Goal: Find specific page/section: Find specific page/section

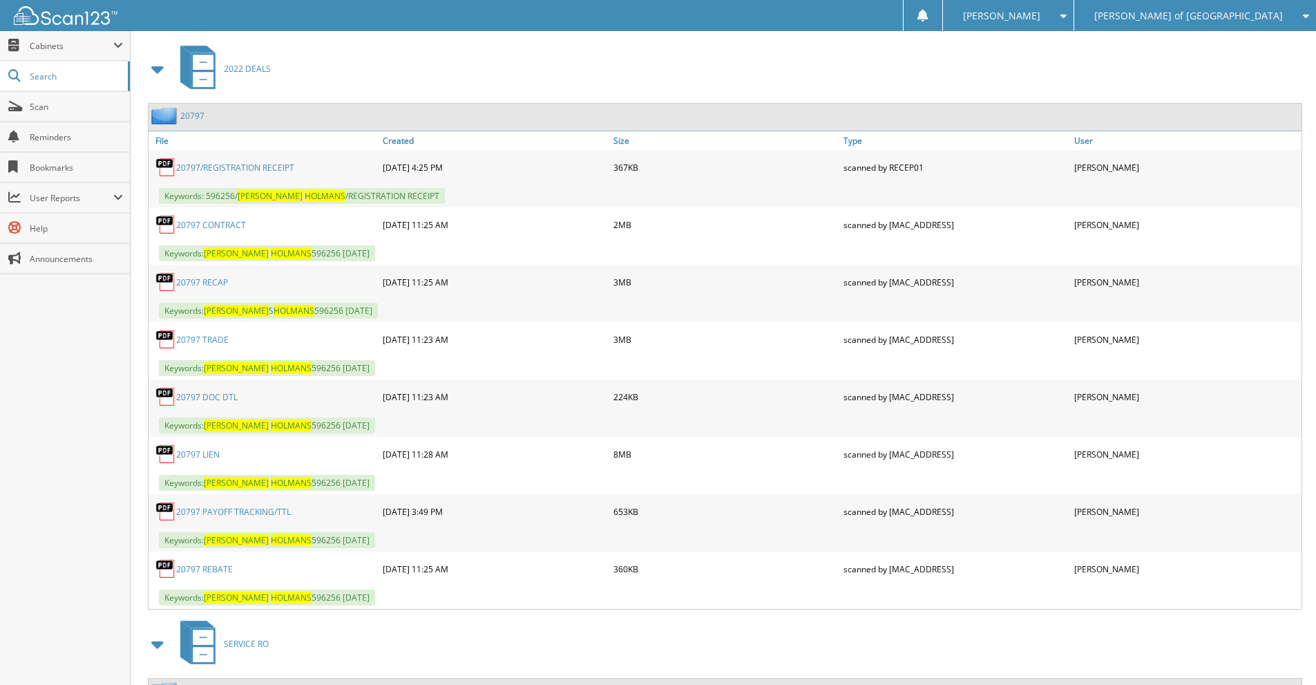
click at [651, 12] on span "[PERSON_NAME] of [GEOGRAPHIC_DATA]" at bounding box center [1188, 16] width 189 height 8
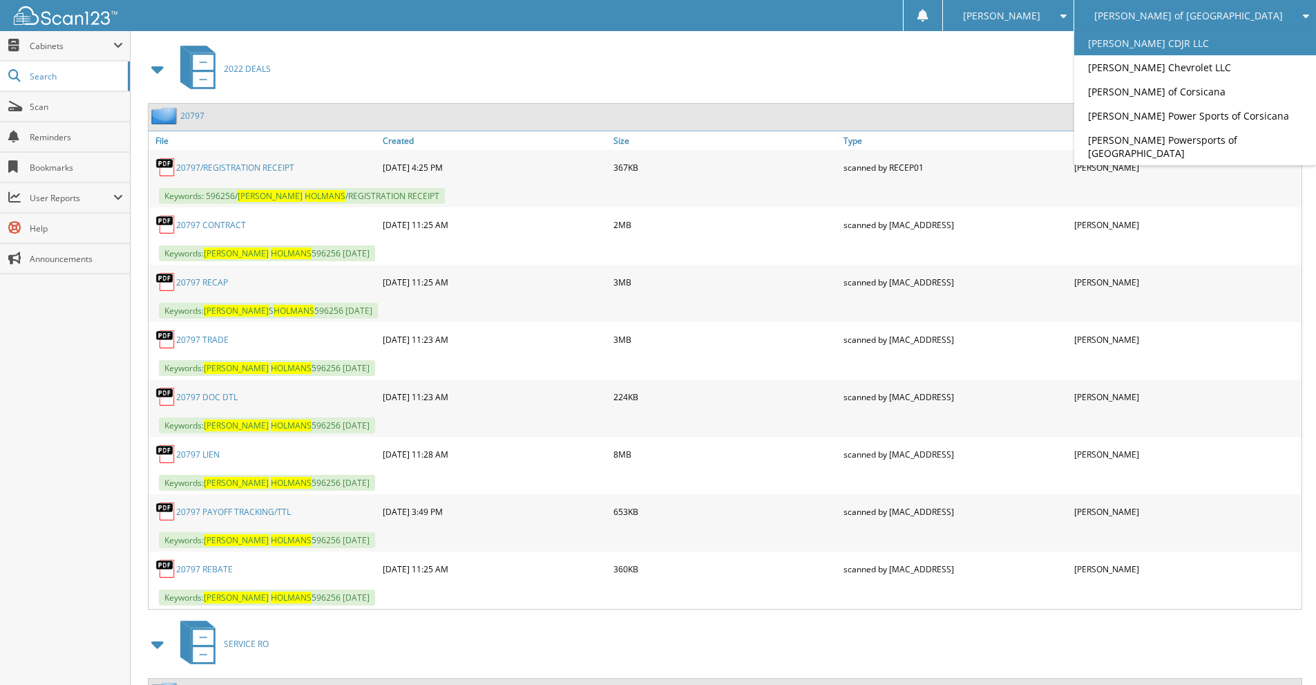
click at [651, 41] on link "[PERSON_NAME] CDJR LLC" at bounding box center [1195, 43] width 242 height 24
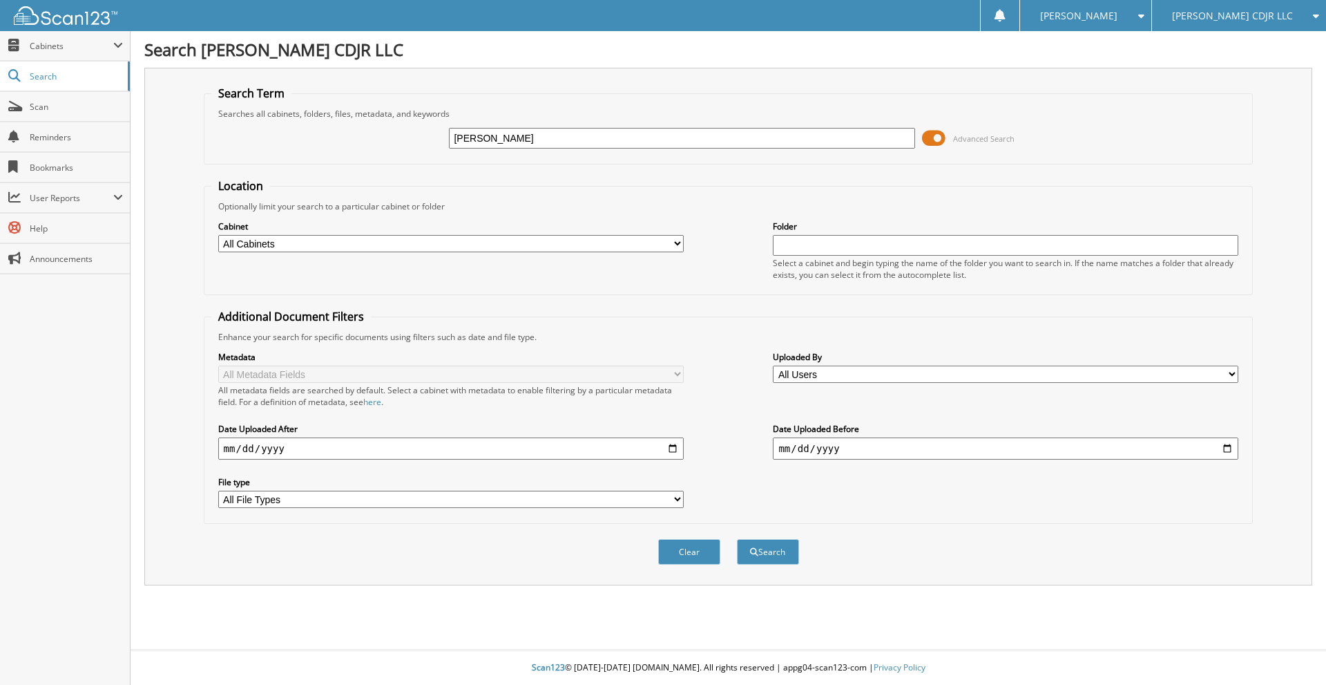
type input "SUSAN LAROSE"
click at [737, 539] on button "Search" at bounding box center [768, 552] width 62 height 26
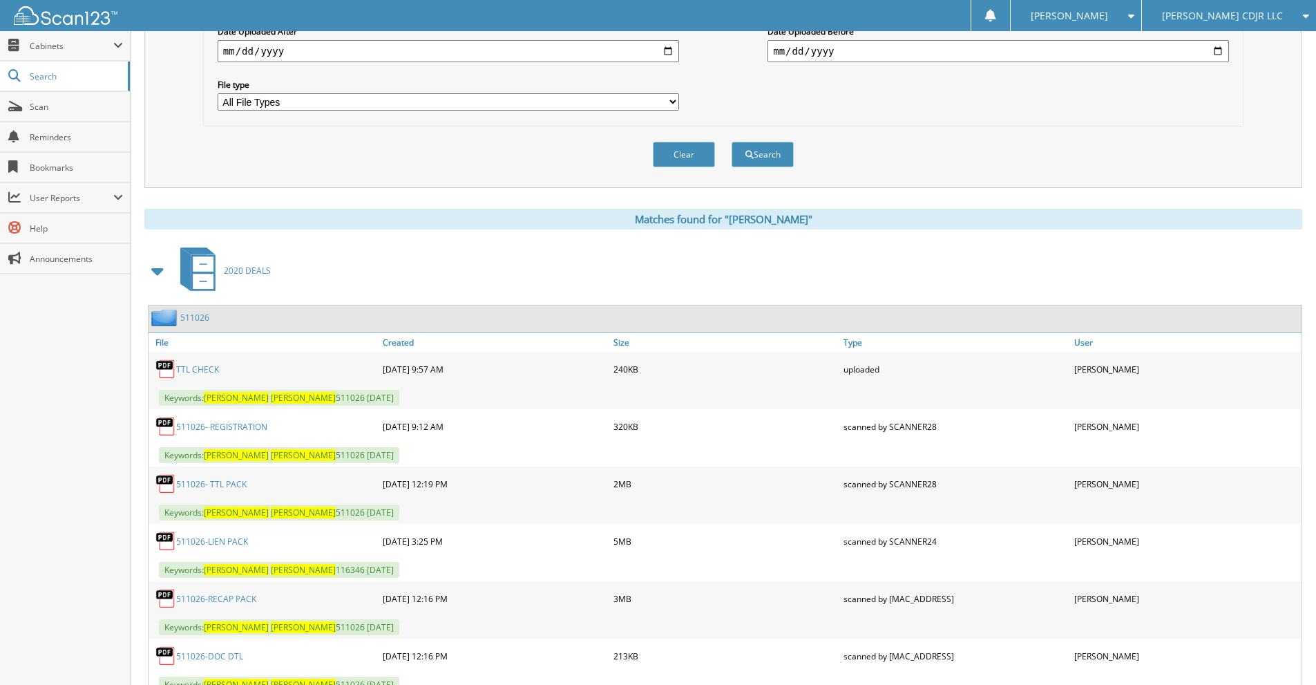
scroll to position [451, 0]
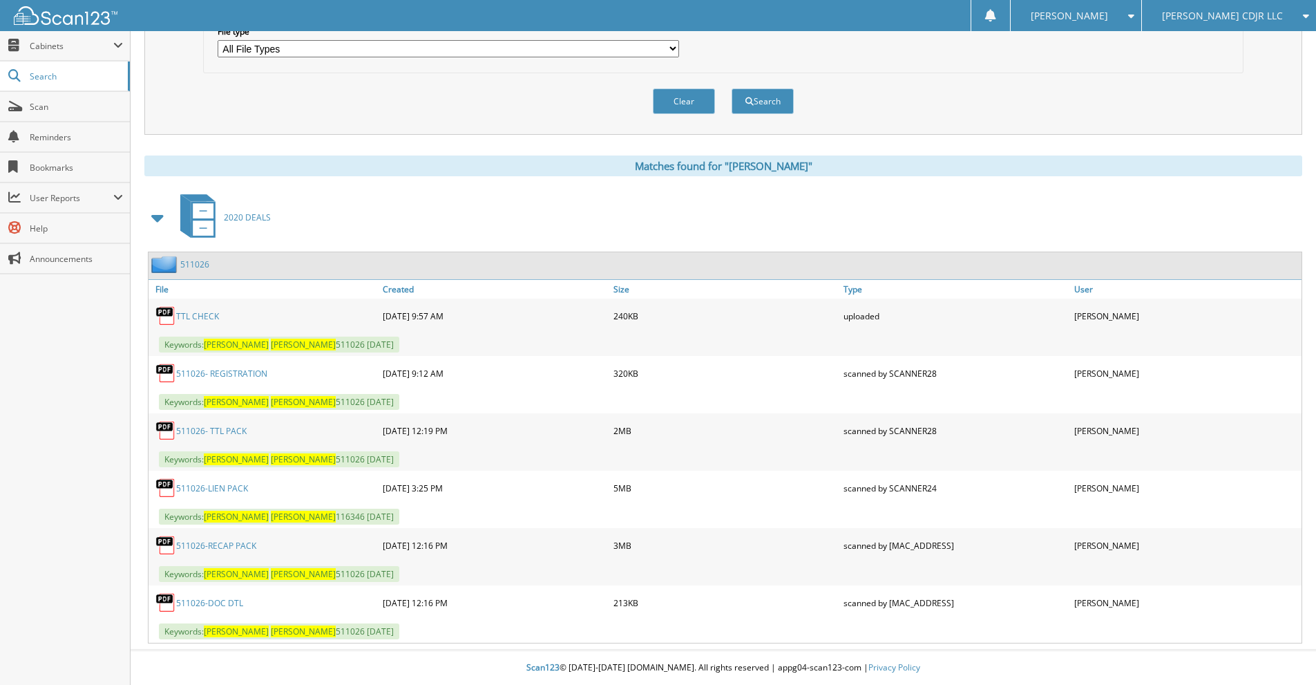
click at [242, 542] on link "511026-RECAP PACK" at bounding box center [216, 546] width 80 height 12
